Goal: Information Seeking & Learning: Find specific fact

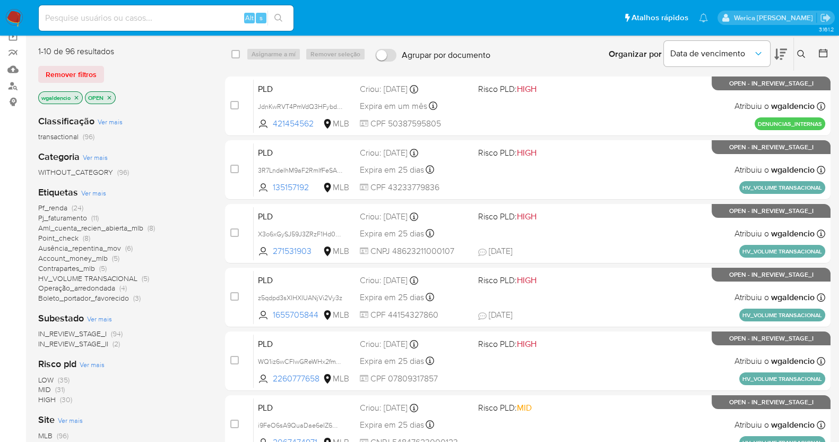
scroll to position [89, 0]
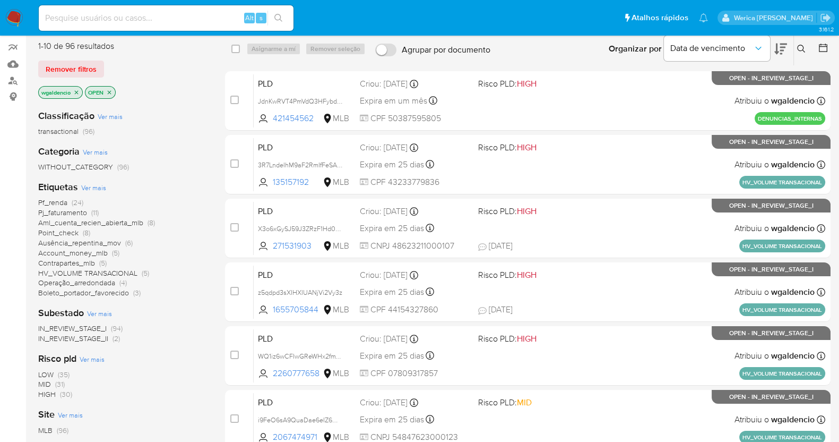
click at [54, 390] on span "HIGH" at bounding box center [47, 394] width 18 height 11
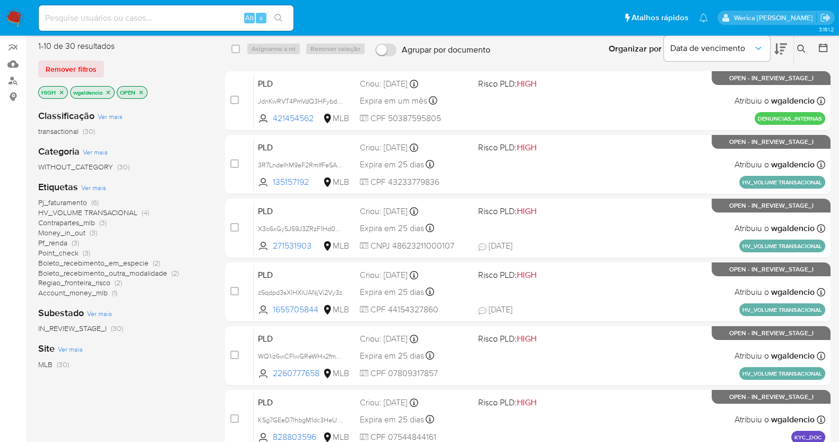
click at [61, 89] on icon "close-filter" at bounding box center [61, 92] width 6 height 6
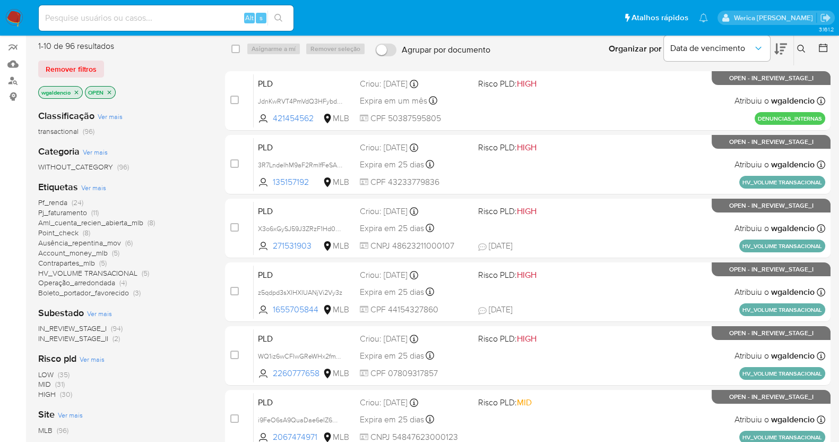
click at [51, 383] on span "MID (31)" at bounding box center [51, 384] width 27 height 10
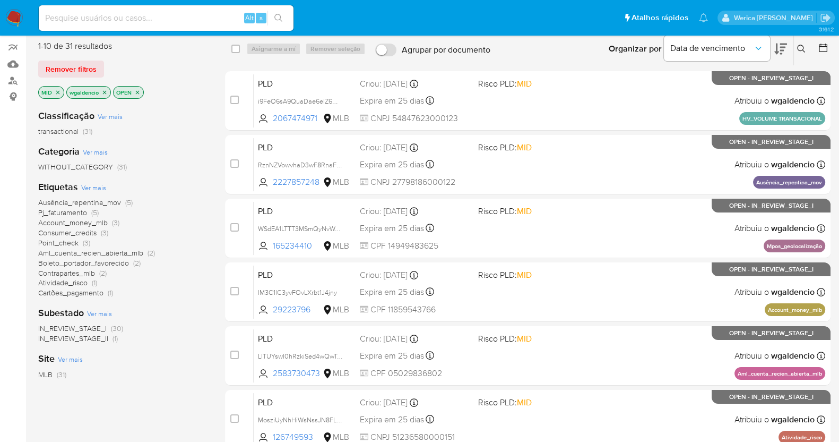
click at [80, 247] on span "Aml_cuenta_recien_abierta_mlb" at bounding box center [90, 252] width 105 height 11
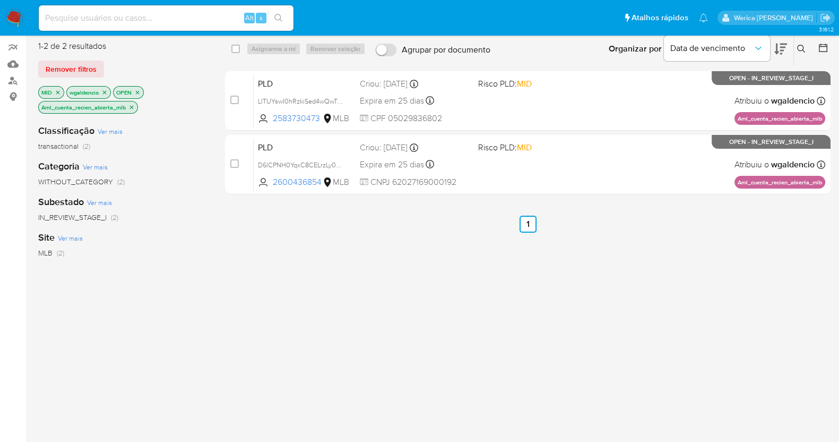
click at [132, 105] on icon "close-filter" at bounding box center [131, 107] width 6 height 6
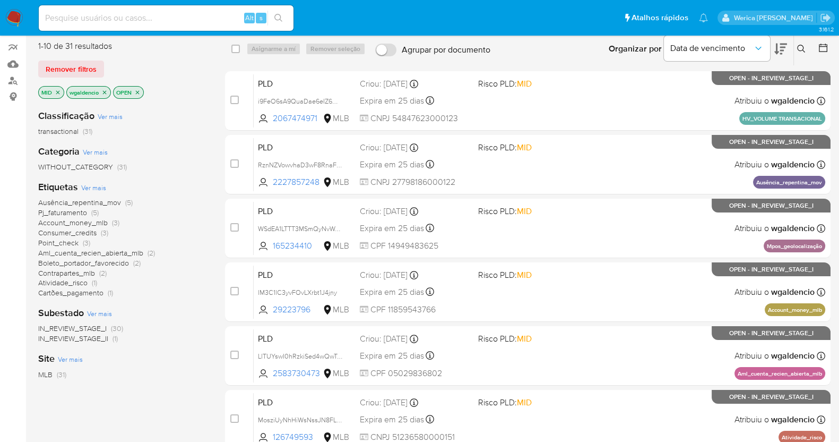
click at [64, 243] on span "Point_check" at bounding box center [58, 242] width 40 height 11
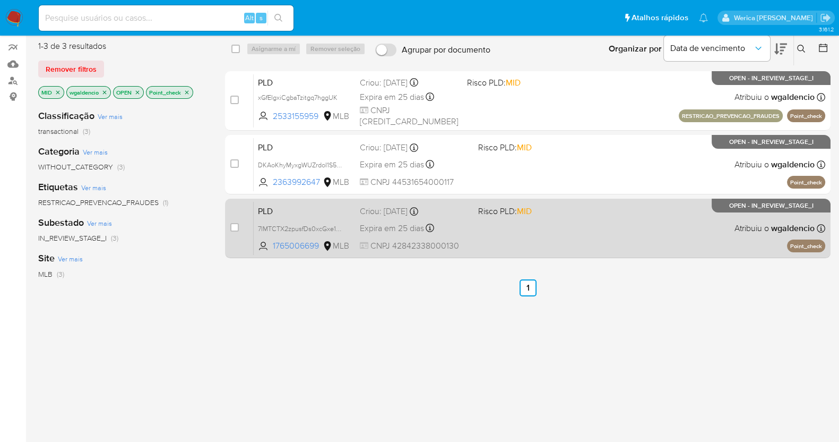
click at [659, 203] on div "PLD 7IMTCTX2zpusfDs0xcGxe1w2 1765006699 MLB Risco PLD: MID Criou: 12/09/2025 Cr…" at bounding box center [540, 228] width 572 height 54
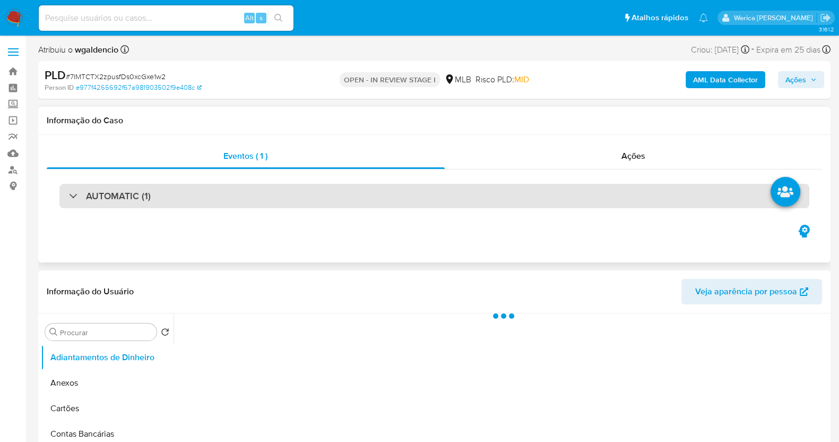
select select "10"
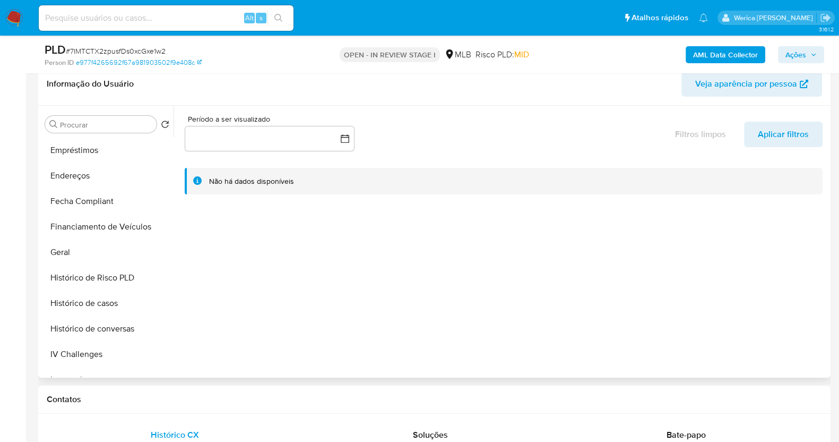
scroll to position [268, 0]
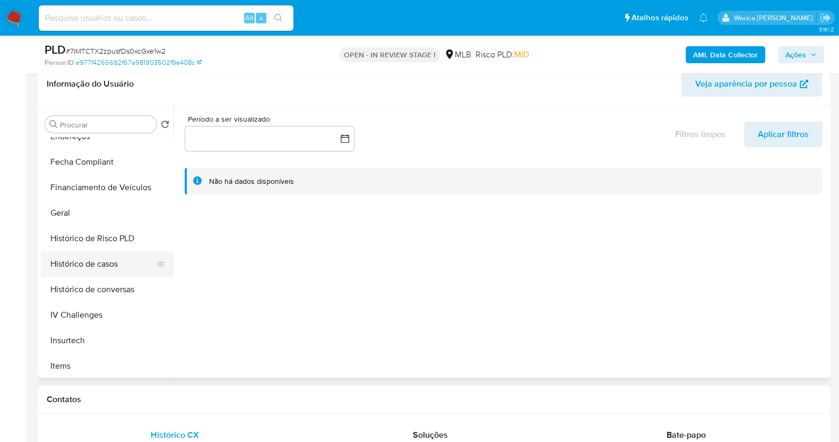
click at [118, 262] on button "Histórico de casos" at bounding box center [103, 263] width 124 height 25
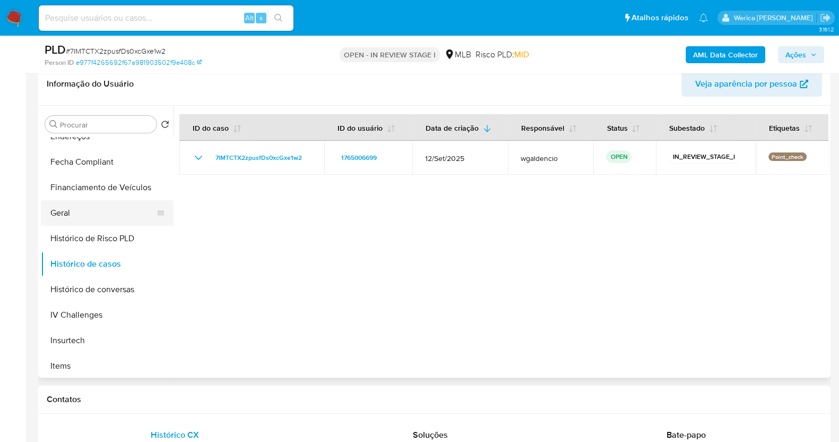
click at [76, 213] on button "Geral" at bounding box center [103, 212] width 124 height 25
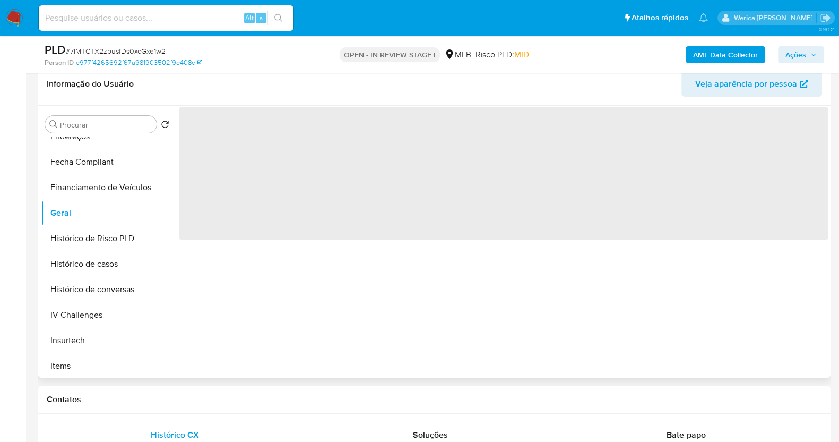
click at [250, 145] on span "‌" at bounding box center [503, 173] width 649 height 133
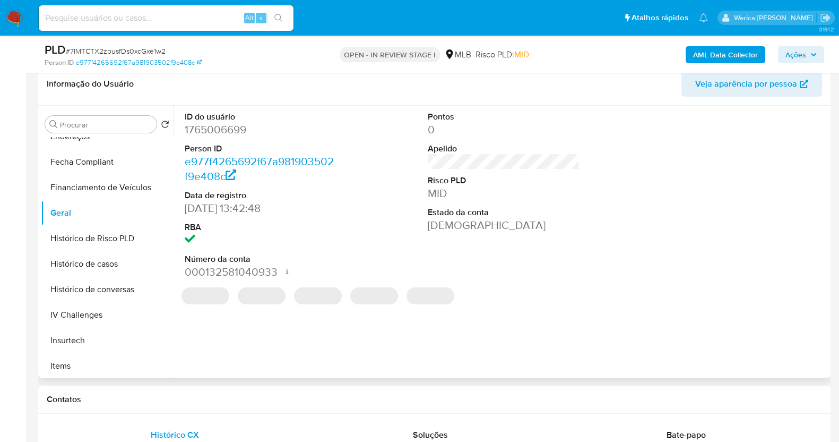
click at [226, 126] on dd "1765006699" at bounding box center [261, 129] width 152 height 15
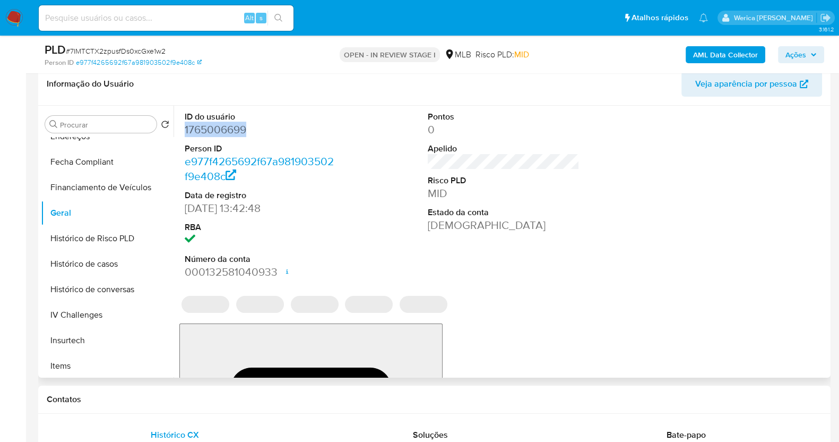
copy dd "1765006699"
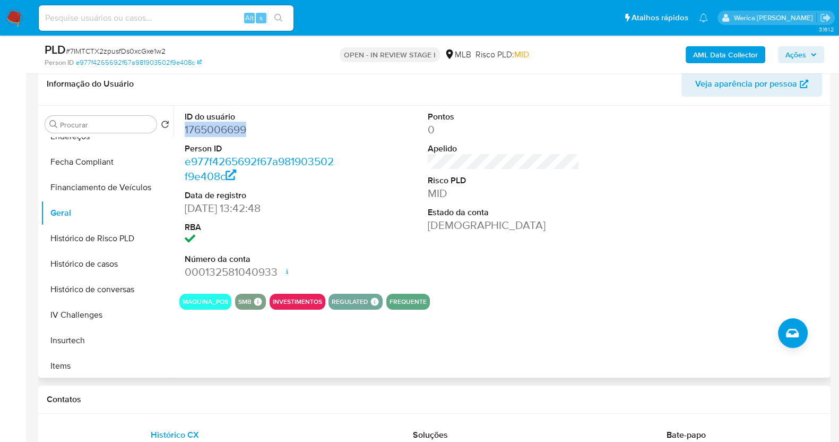
click at [226, 126] on dd "1765006699" at bounding box center [261, 129] width 152 height 15
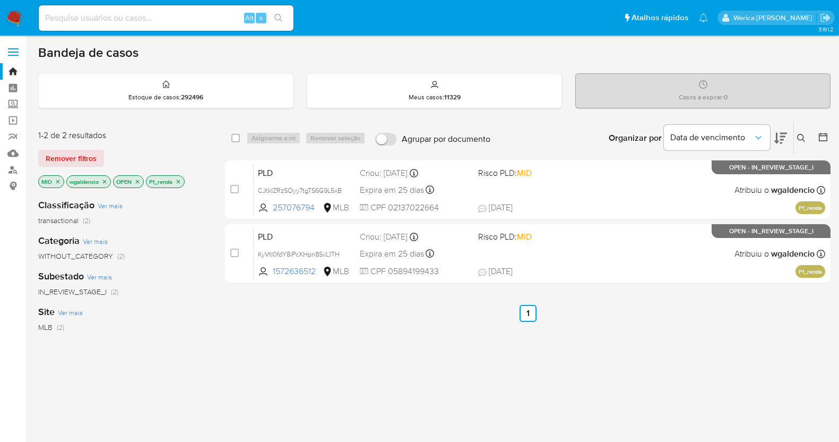
scroll to position [66, 0]
